Goal: Navigation & Orientation: Understand site structure

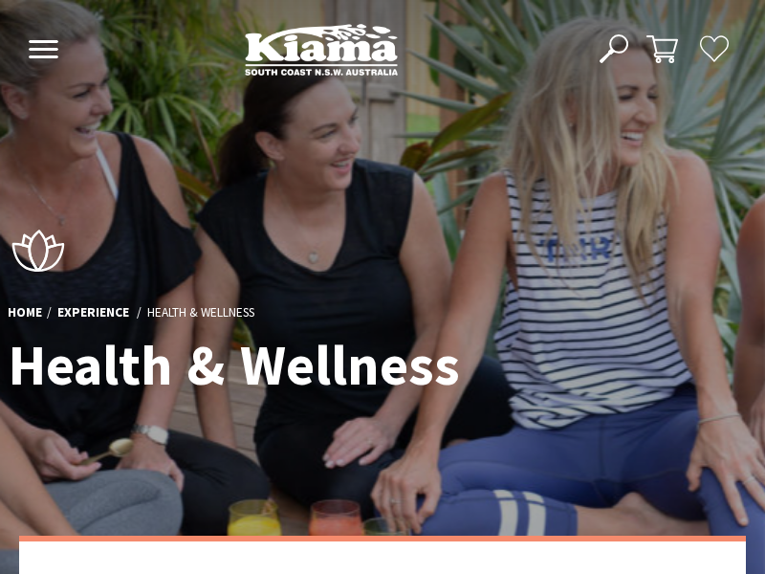
scroll to position [43, 761]
